Goal: Task Accomplishment & Management: Use online tool/utility

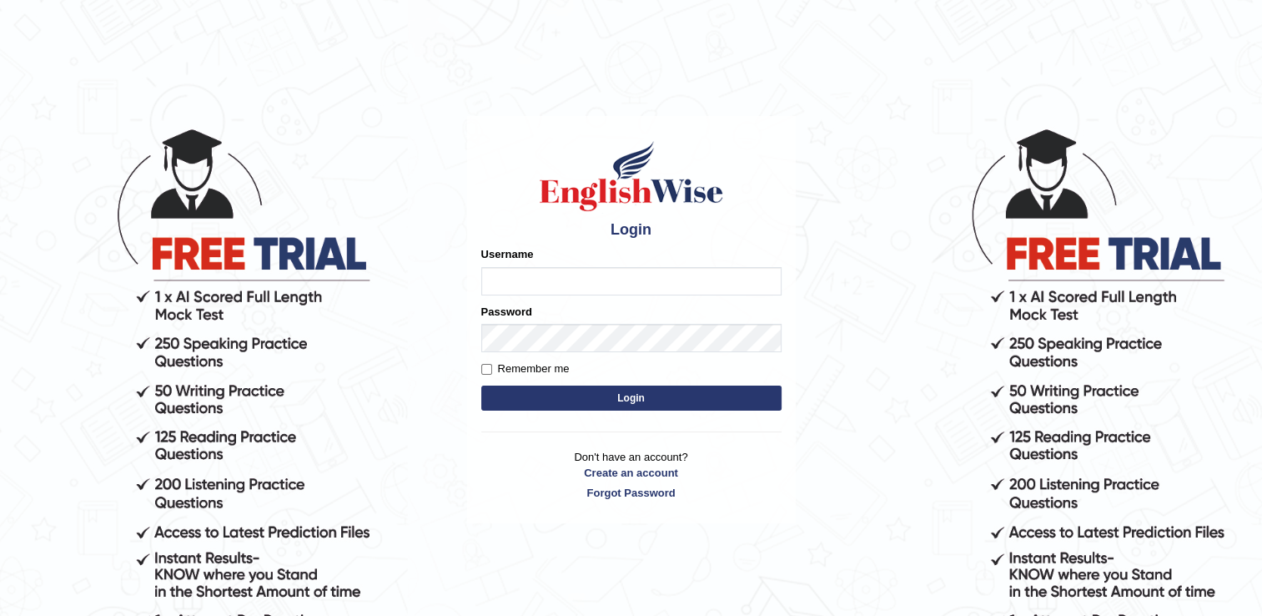
click at [531, 279] on input "Username" at bounding box center [631, 281] width 300 height 28
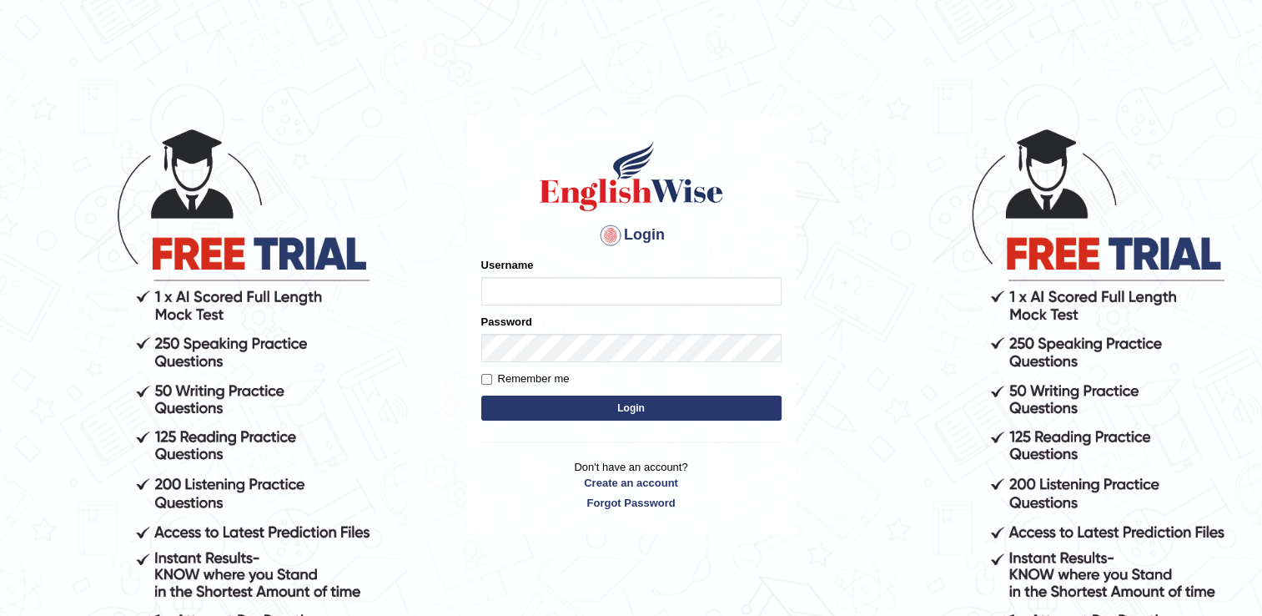
type input "kanz99"
click at [587, 406] on button "Login" at bounding box center [631, 407] width 300 height 25
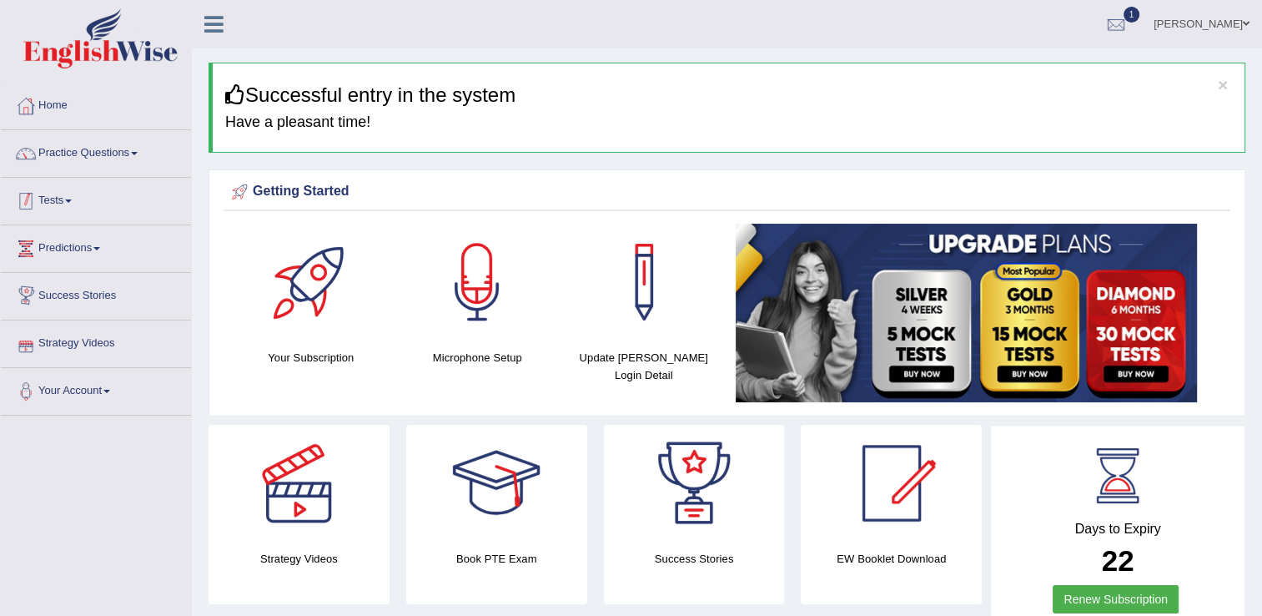
click at [54, 210] on link "Tests" at bounding box center [96, 199] width 190 height 42
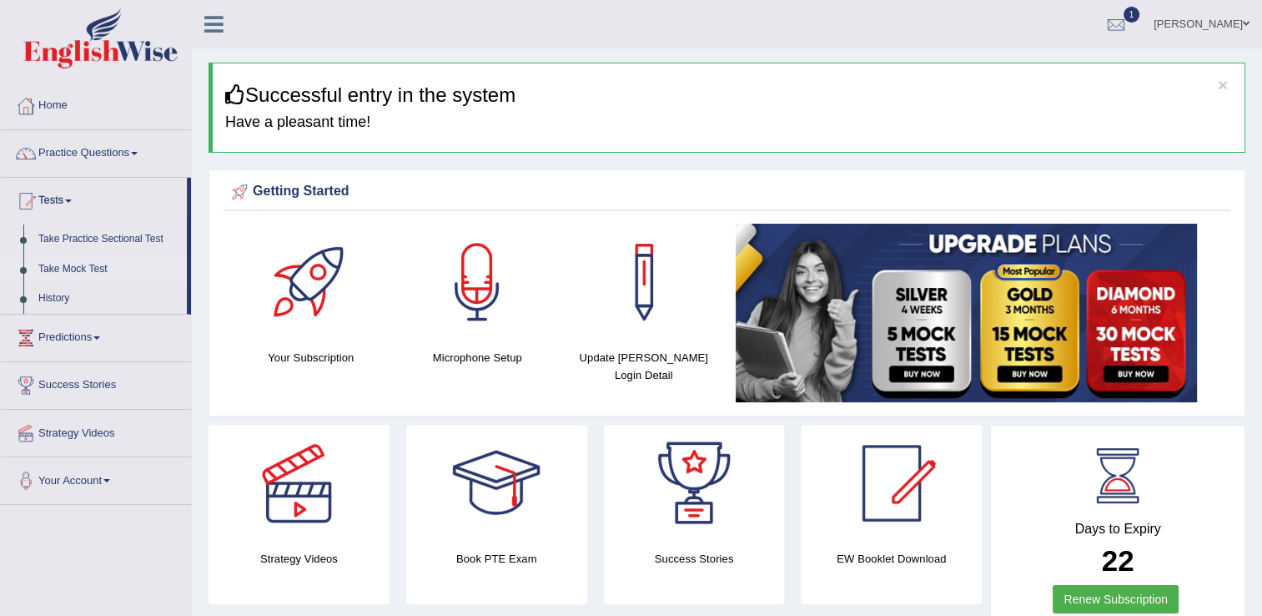
click at [57, 265] on link "Take Mock Test" at bounding box center [109, 269] width 156 height 30
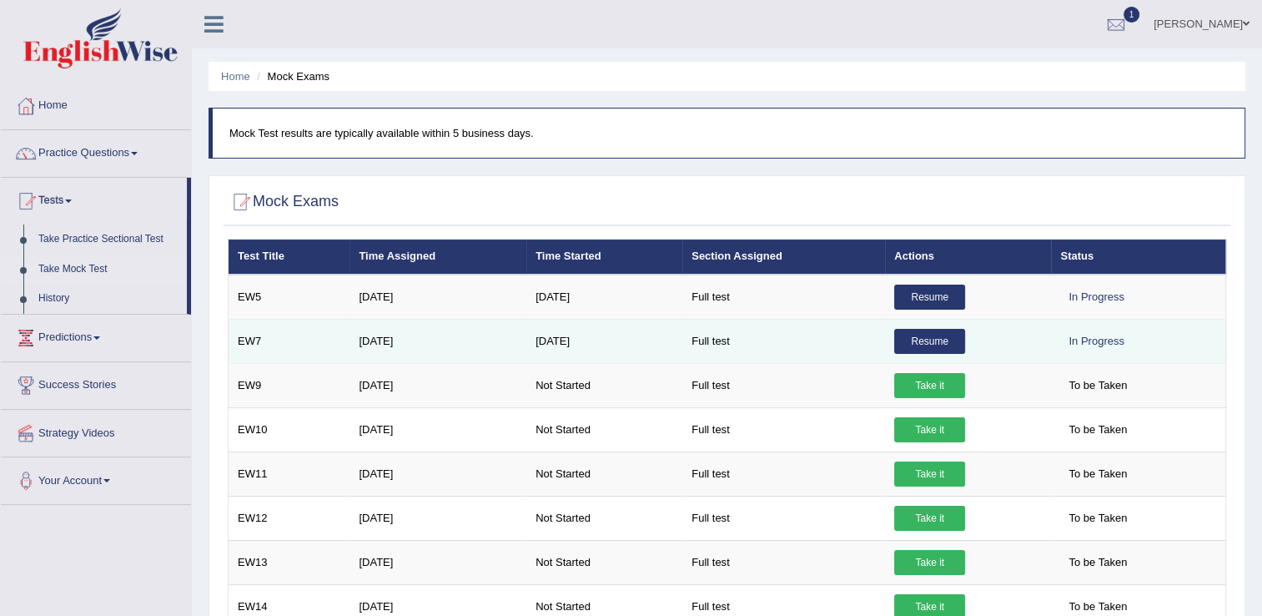
click at [927, 345] on link "Resume" at bounding box center [929, 341] width 71 height 25
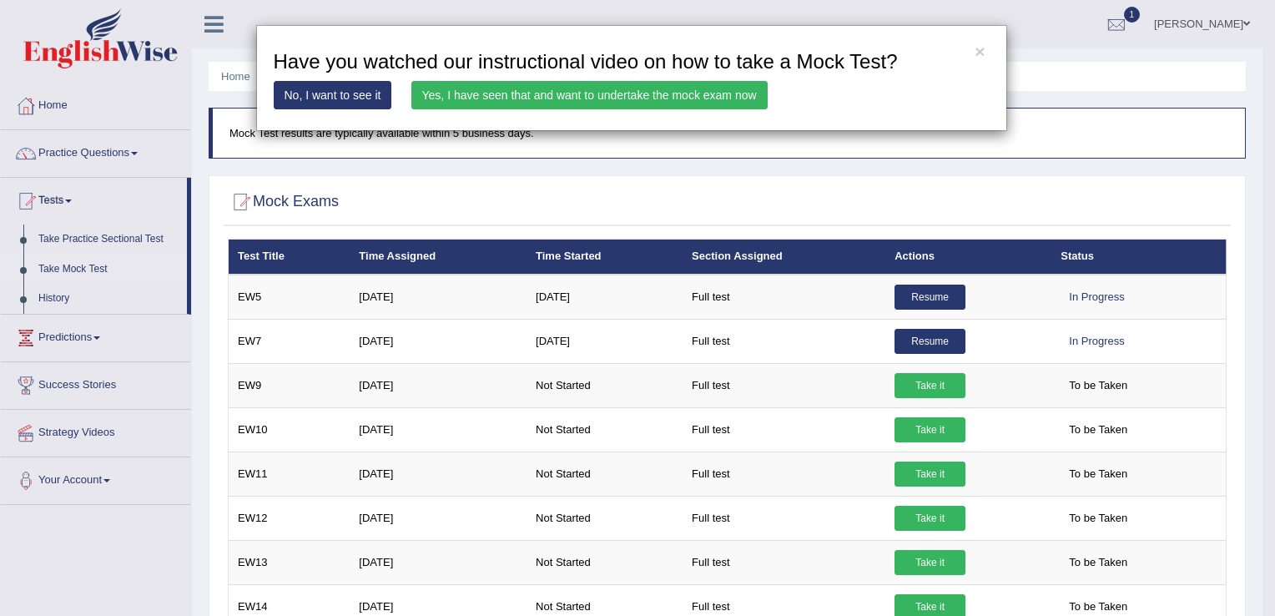
click at [577, 105] on link "Yes, I have seen that and want to undertake the mock exam now" at bounding box center [589, 95] width 356 height 28
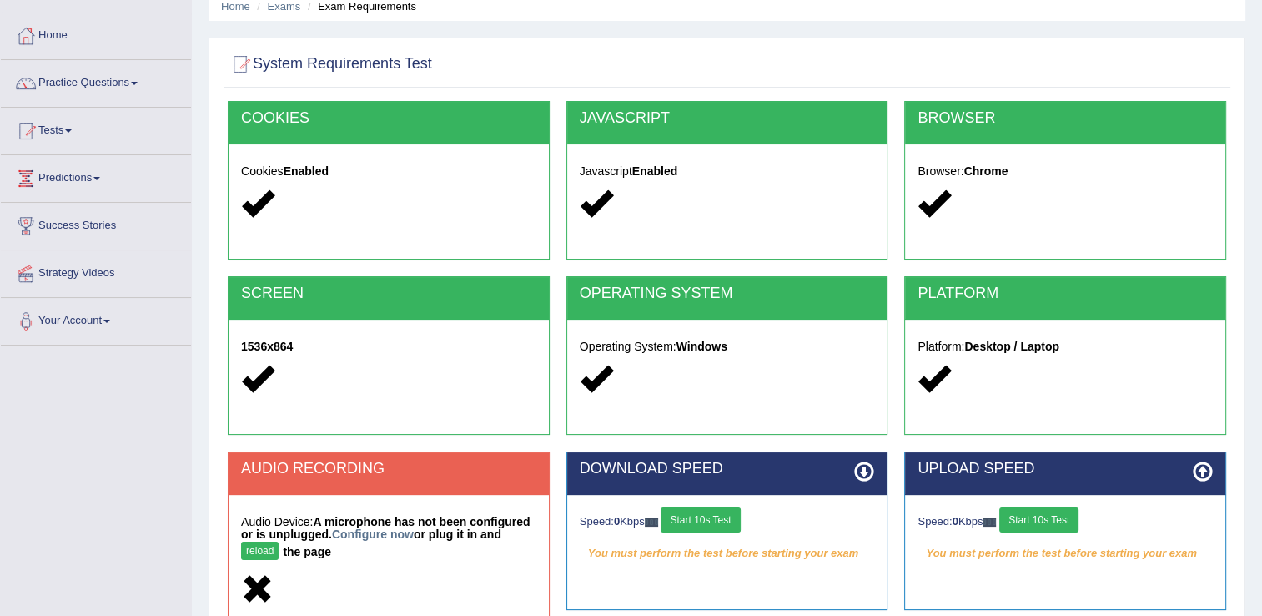
scroll to position [250, 0]
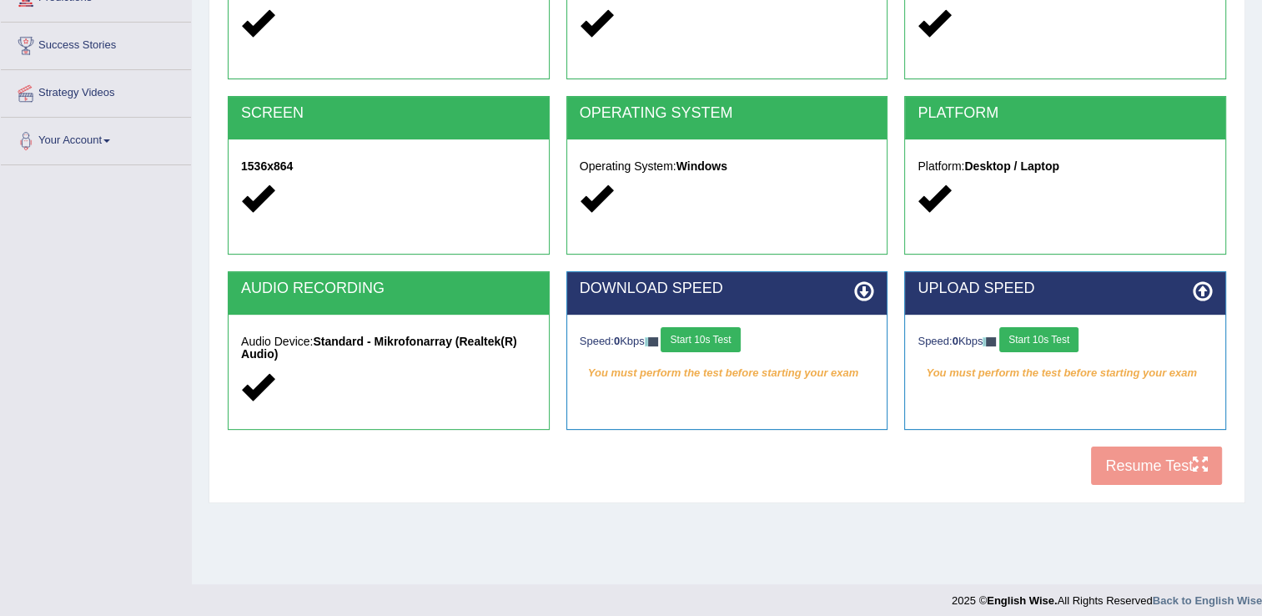
click at [708, 336] on button "Start 10s Test" at bounding box center [700, 339] width 79 height 25
click at [1038, 352] on div "Speed: 0 Kbps Start 10s Test" at bounding box center [1065, 341] width 295 height 29
click at [1038, 350] on button "Start 10s Test" at bounding box center [1039, 339] width 79 height 25
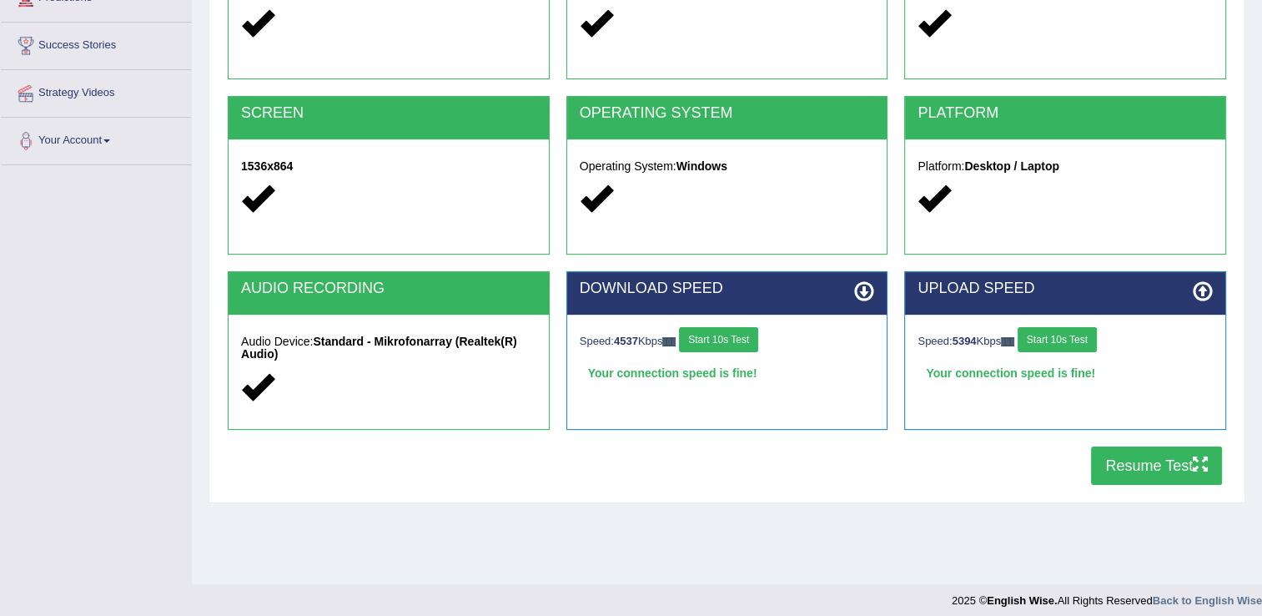
click at [1137, 475] on button "Resume Test" at bounding box center [1156, 465] width 131 height 38
